Goal: Task Accomplishment & Management: Manage account settings

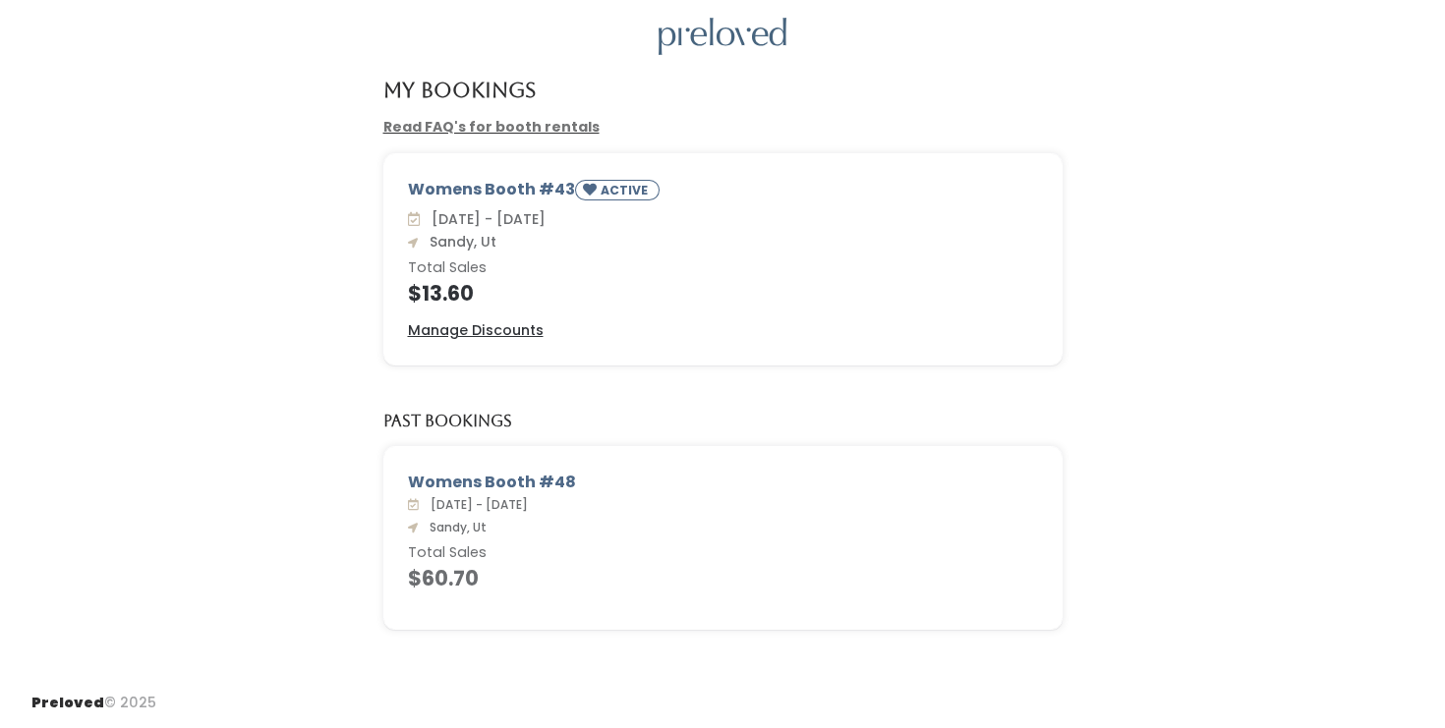
scroll to position [17, 0]
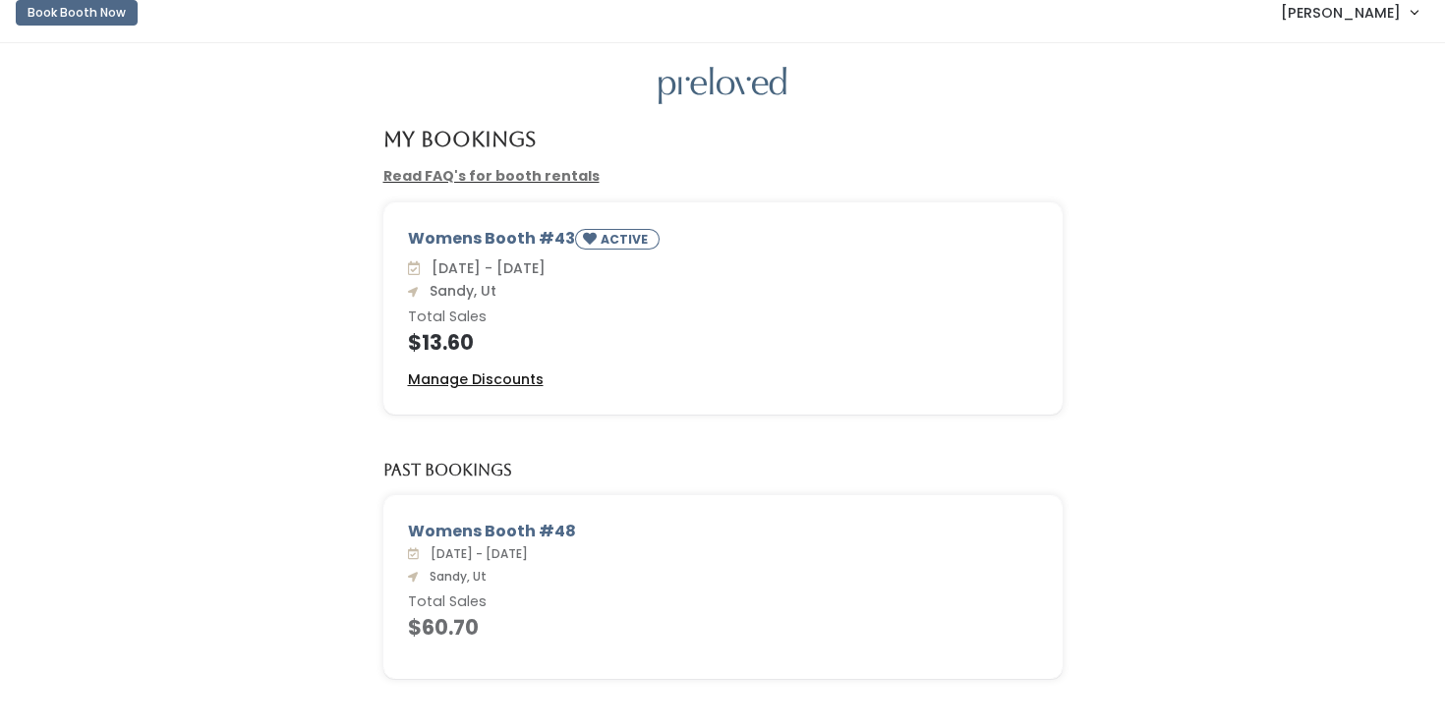
click at [436, 382] on u "Manage Discounts" at bounding box center [476, 380] width 136 height 20
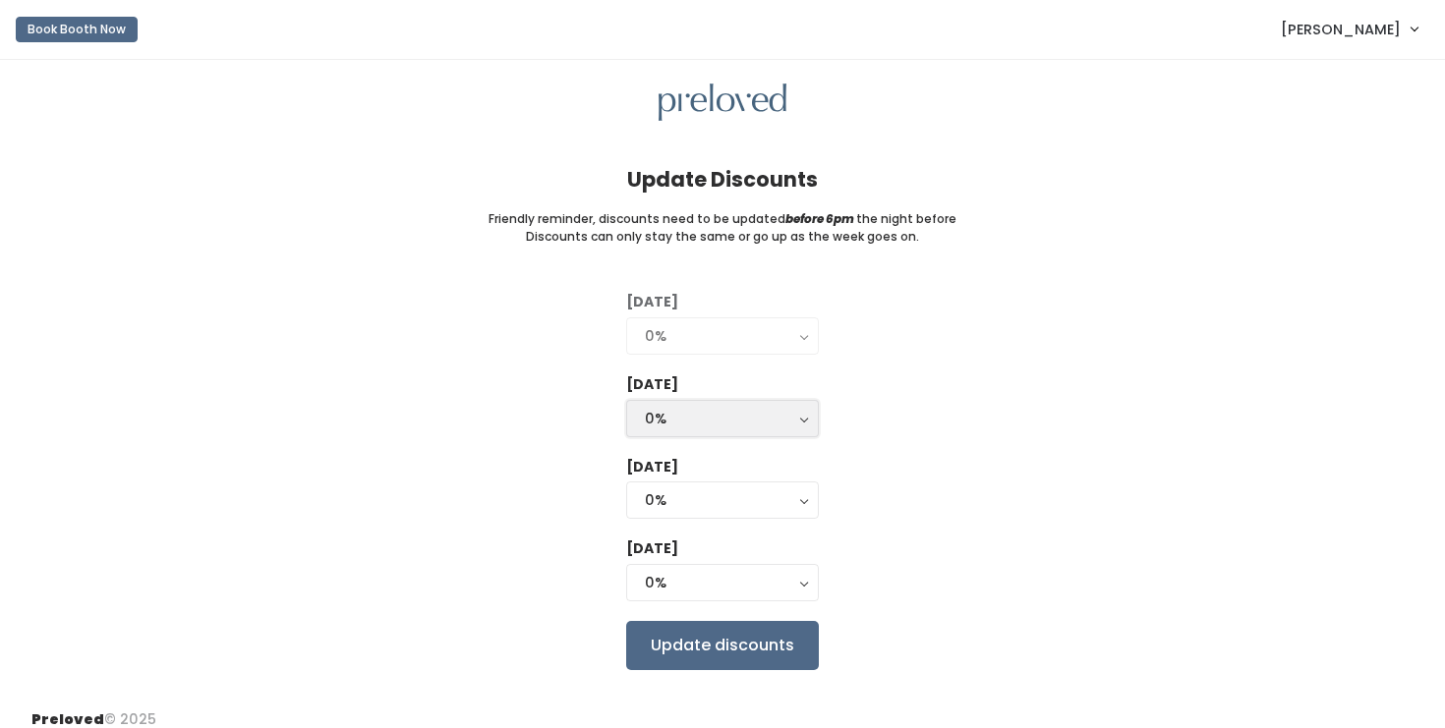
click at [669, 414] on div "0%" at bounding box center [722, 419] width 155 height 22
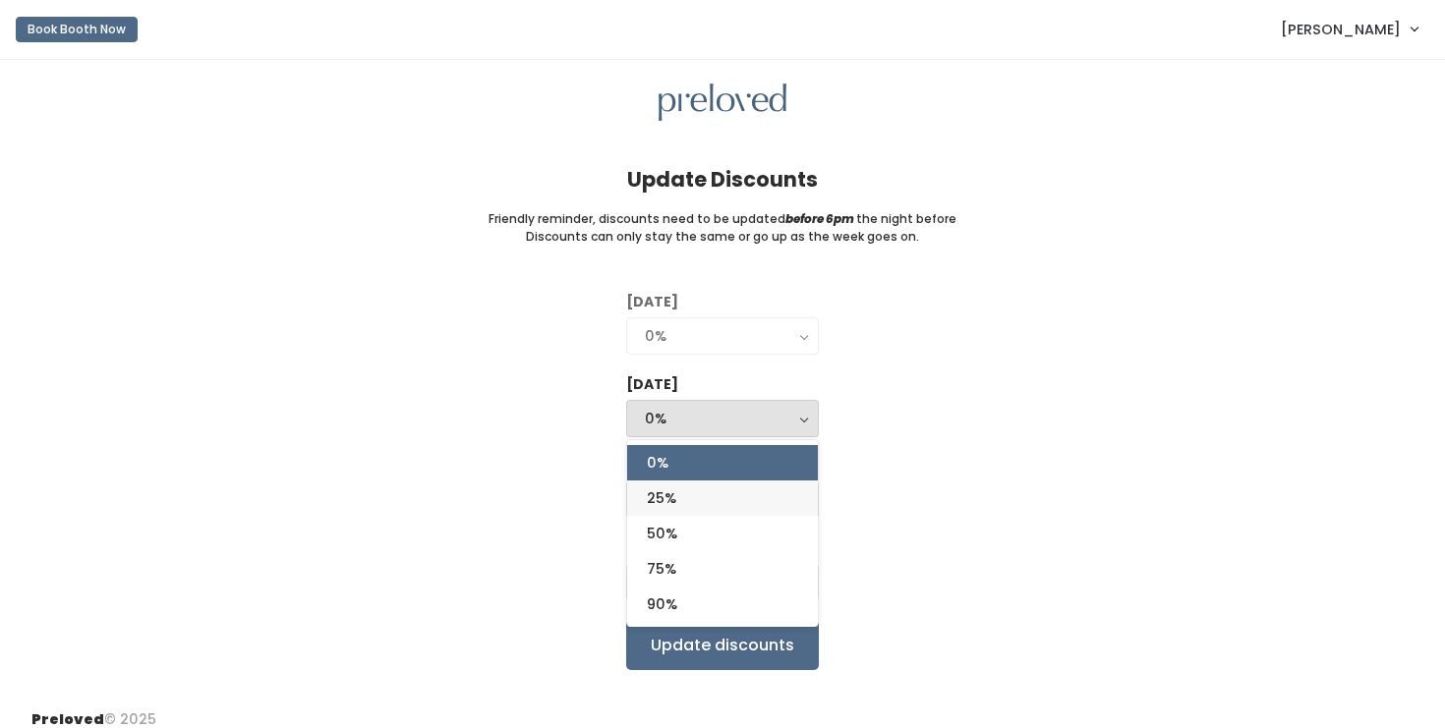
click at [678, 499] on link "25%" at bounding box center [722, 498] width 191 height 35
select select "25%"
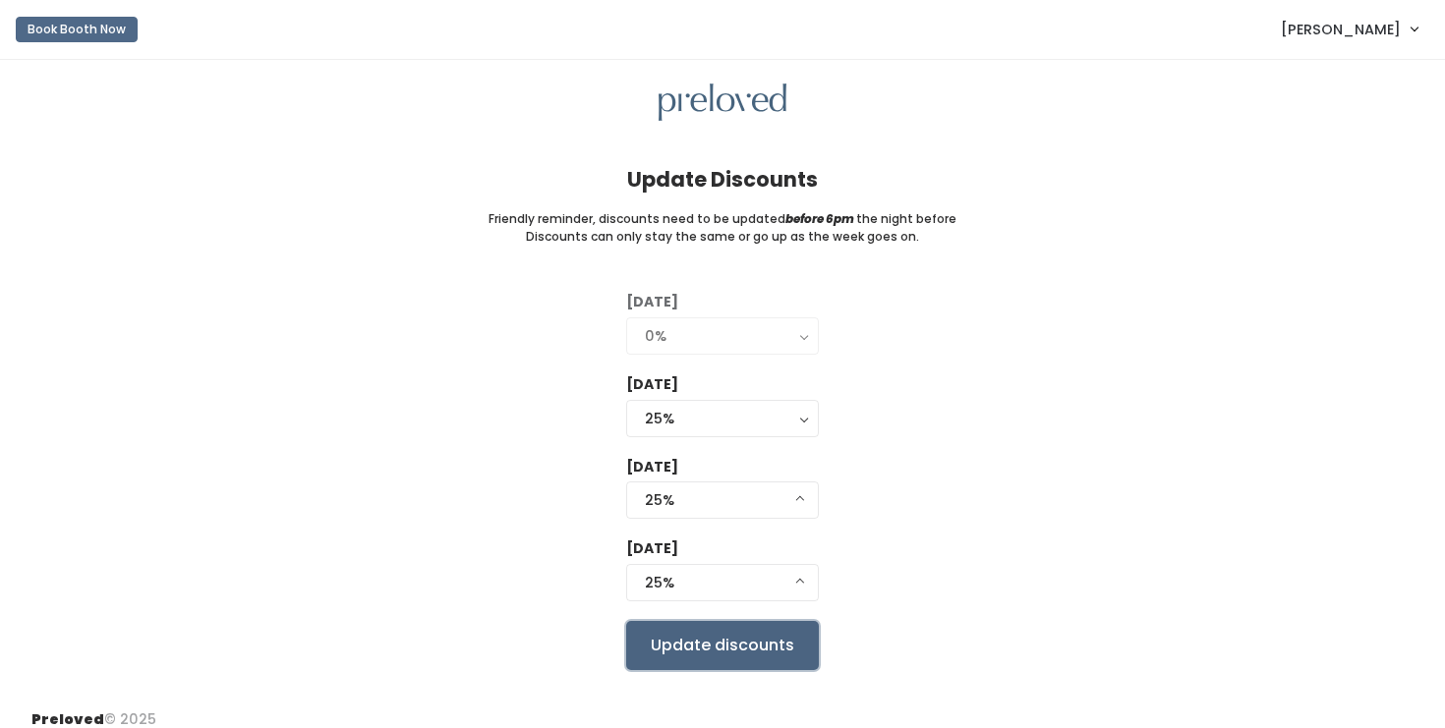
click at [732, 664] on input "Update discounts" at bounding box center [722, 645] width 193 height 49
